Goal: Transaction & Acquisition: Purchase product/service

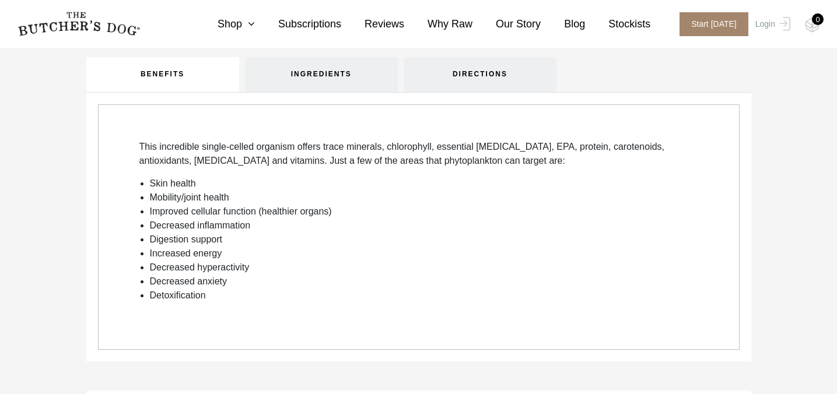
scroll to position [425, 0]
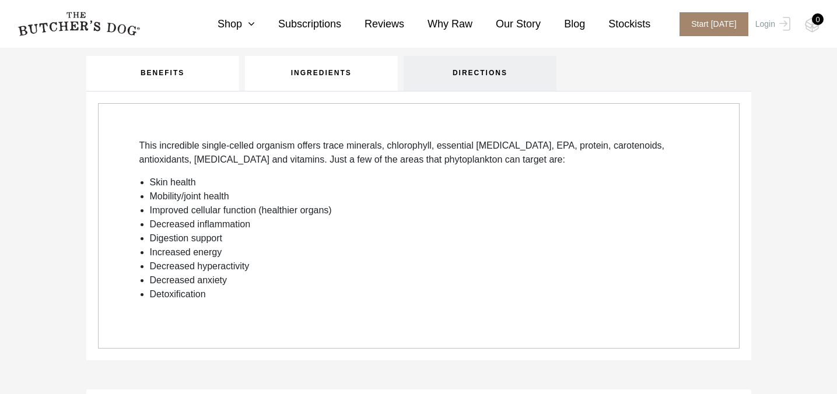
click at [343, 79] on link "INGREDIENTS" at bounding box center [321, 73] width 153 height 35
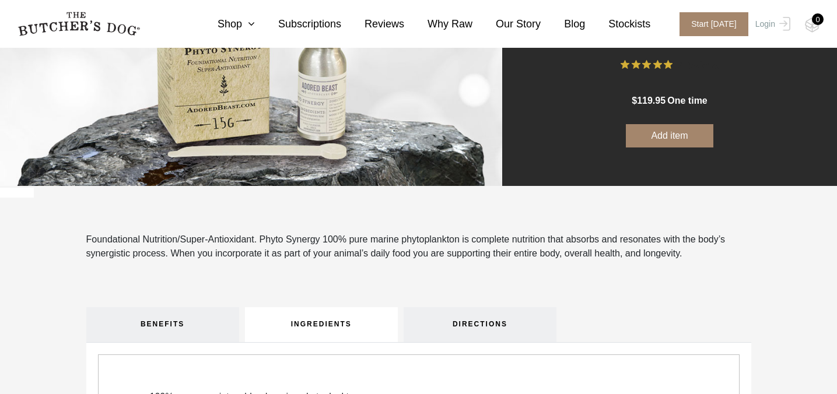
scroll to position [0, 0]
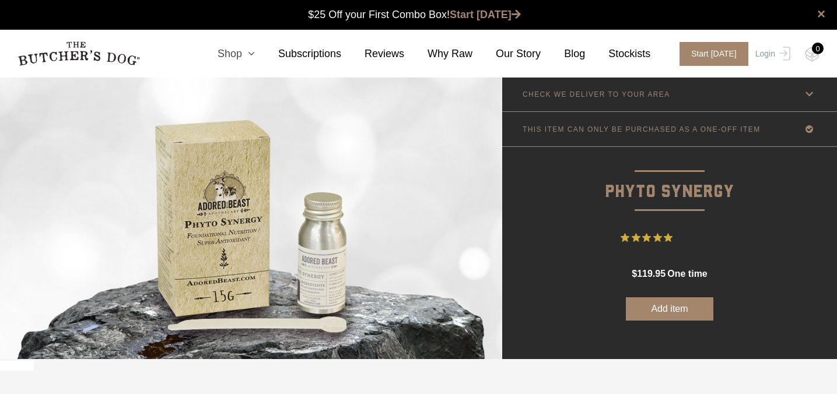
click at [240, 51] on link "Shop" at bounding box center [224, 54] width 61 height 16
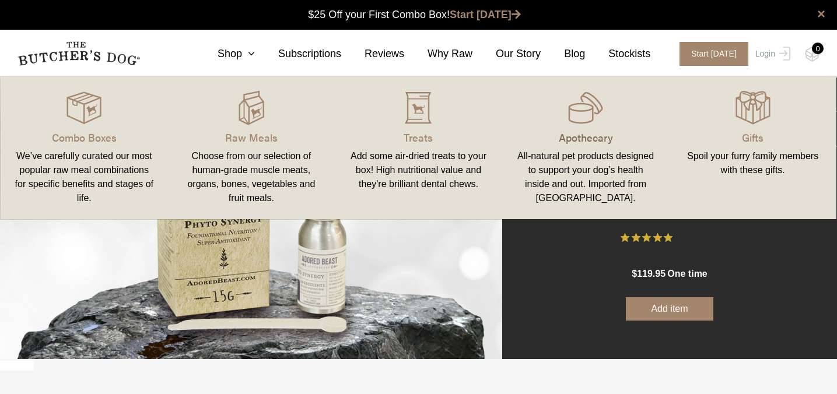
click at [594, 134] on p "Apothecary" at bounding box center [585, 137] width 139 height 16
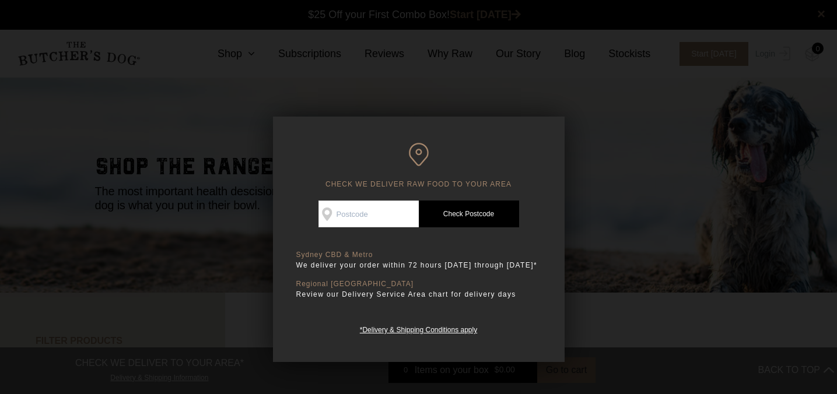
scroll to position [1, 0]
click at [395, 213] on input "Check Availability At" at bounding box center [368, 214] width 100 height 27
type input "2518"
click at [469, 211] on link "Check Postcode" at bounding box center [469, 214] width 100 height 27
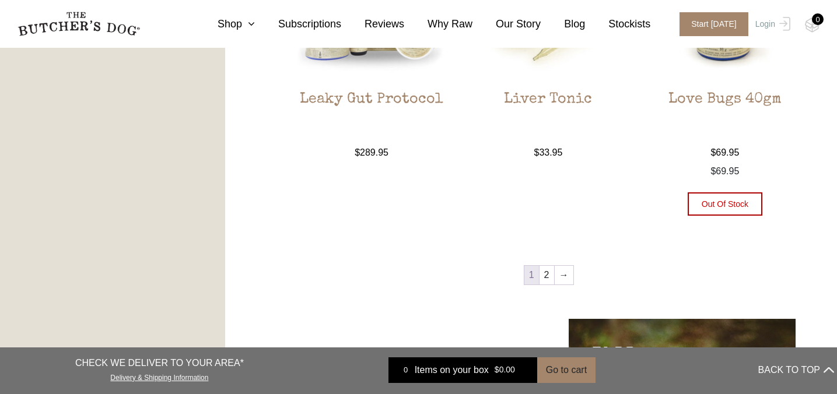
scroll to position [1369, 0]
click at [550, 272] on link "2" at bounding box center [546, 274] width 15 height 19
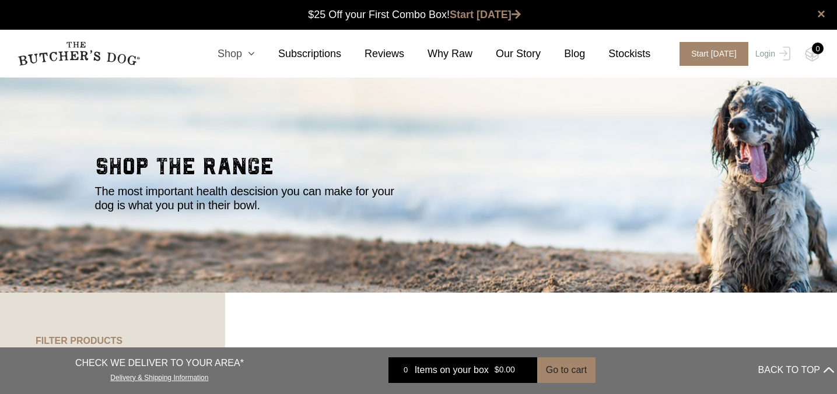
click at [248, 57] on icon at bounding box center [248, 53] width 13 height 10
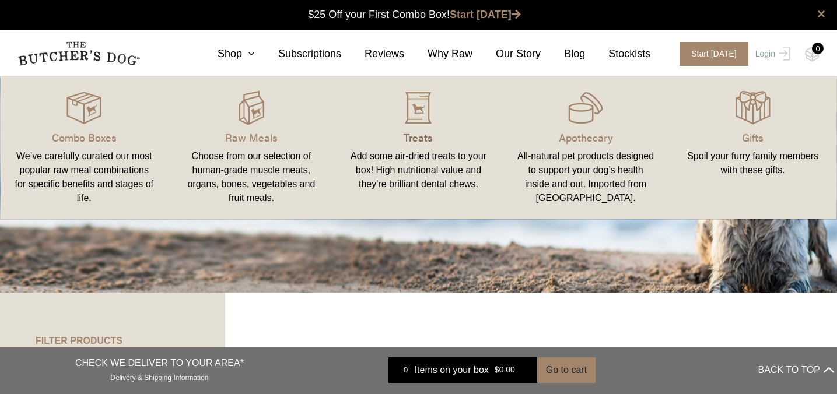
click at [423, 142] on p "Treats" at bounding box center [418, 137] width 139 height 16
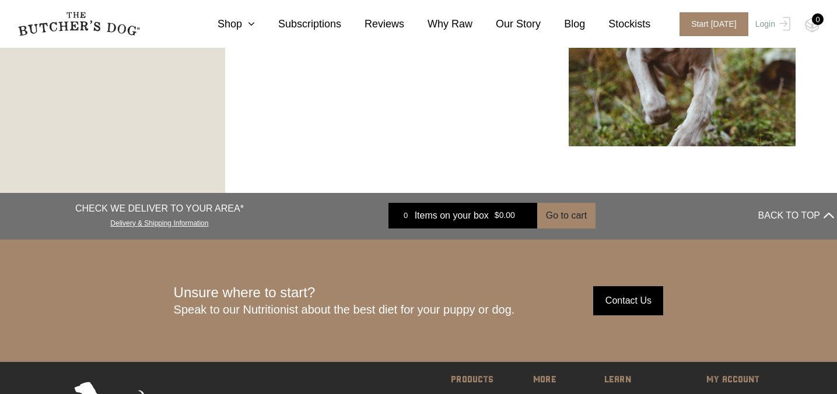
scroll to position [2032, 0]
